Goal: Navigation & Orientation: Find specific page/section

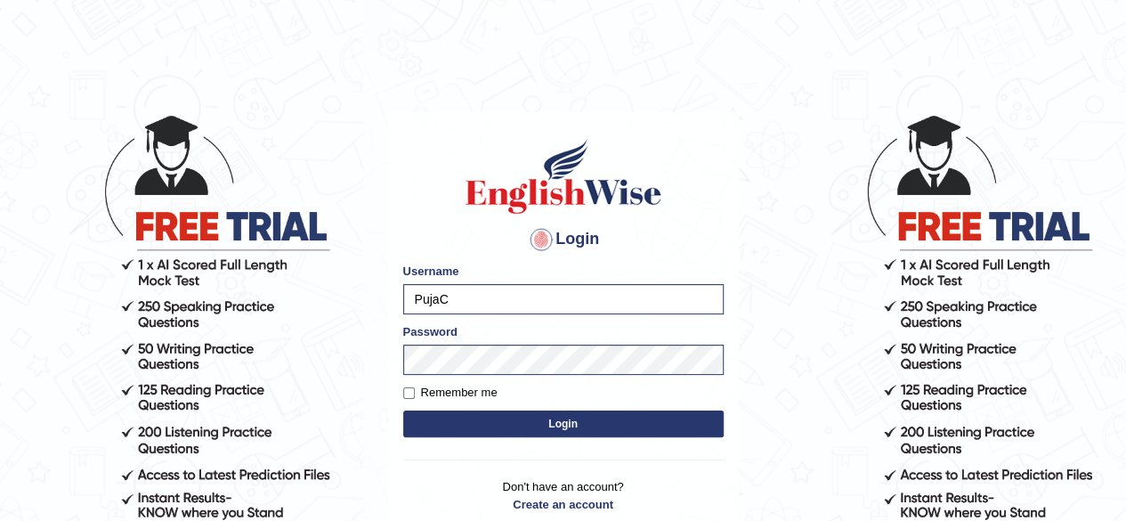
click at [560, 424] on button "Login" at bounding box center [563, 423] width 320 height 27
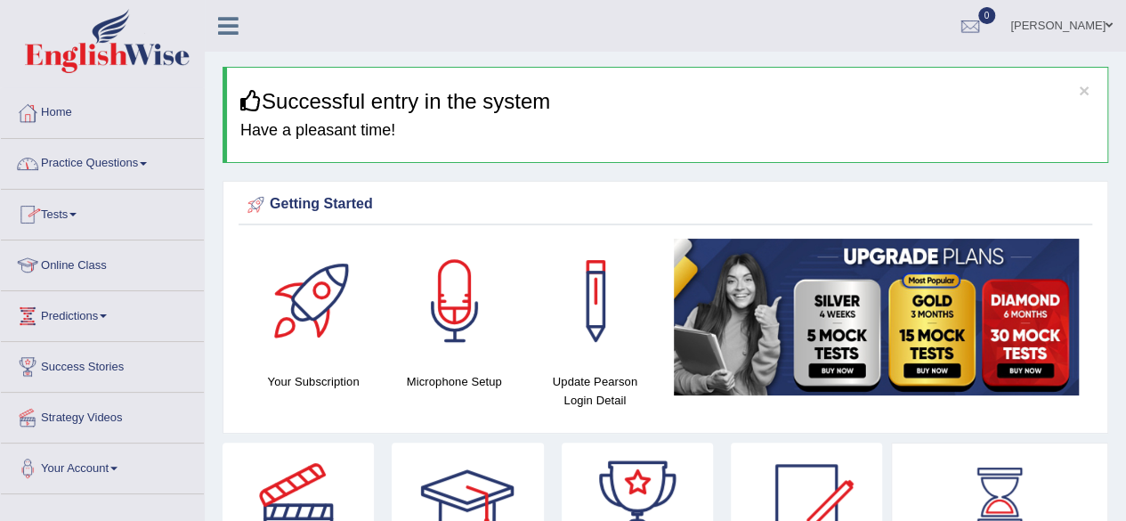
click at [91, 264] on link "Online Class" at bounding box center [102, 262] width 203 height 45
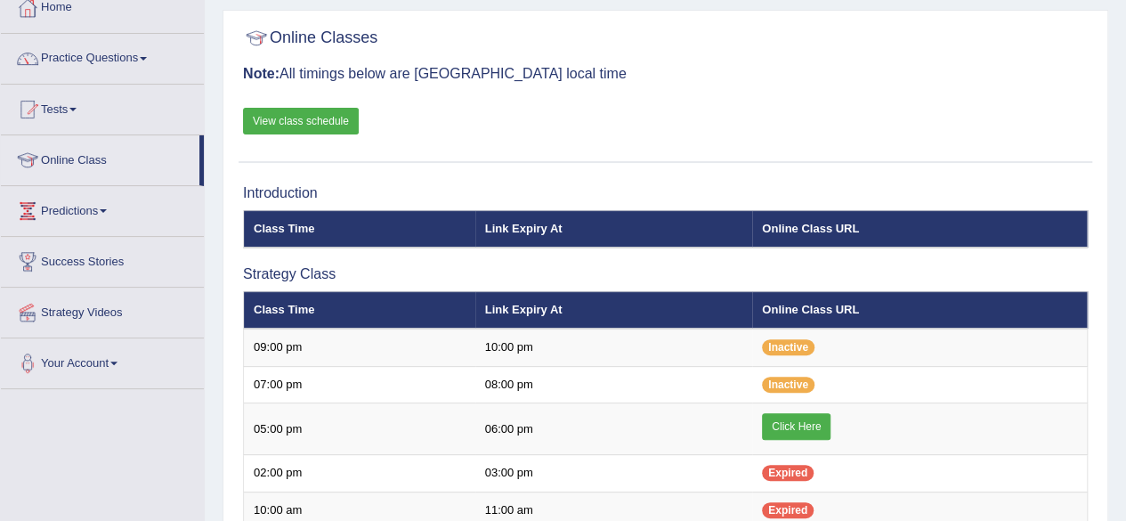
scroll to position [107, 0]
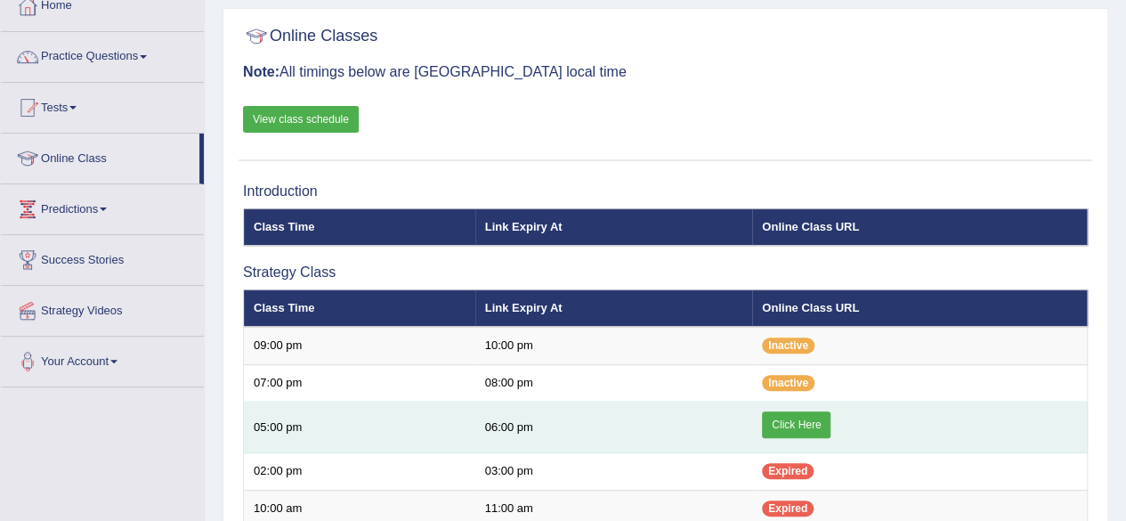
click at [796, 411] on link "Click Here" at bounding box center [796, 424] width 69 height 27
